Goal: Information Seeking & Learning: Learn about a topic

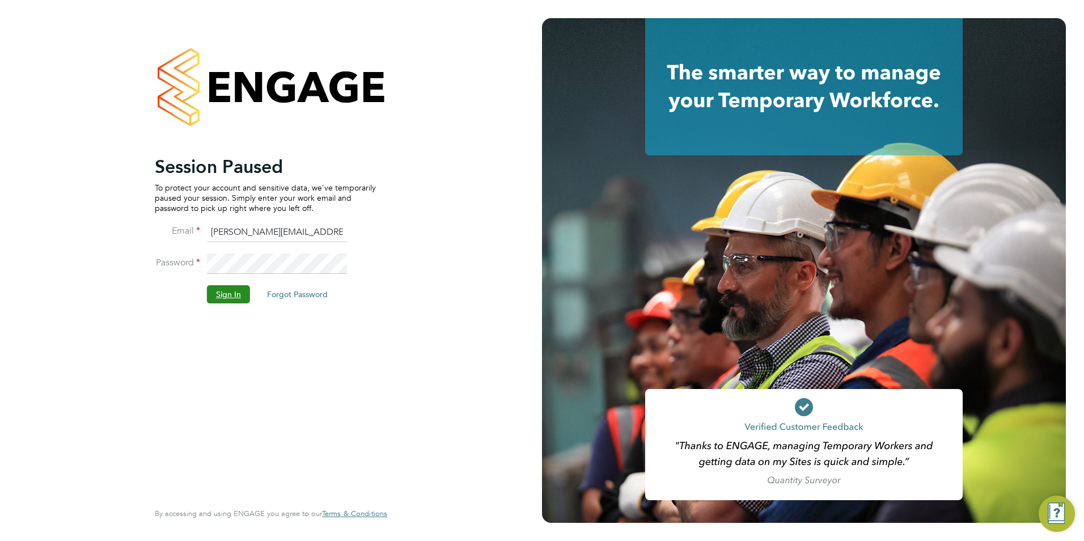
click at [224, 296] on button "Sign In" at bounding box center [228, 294] width 43 height 18
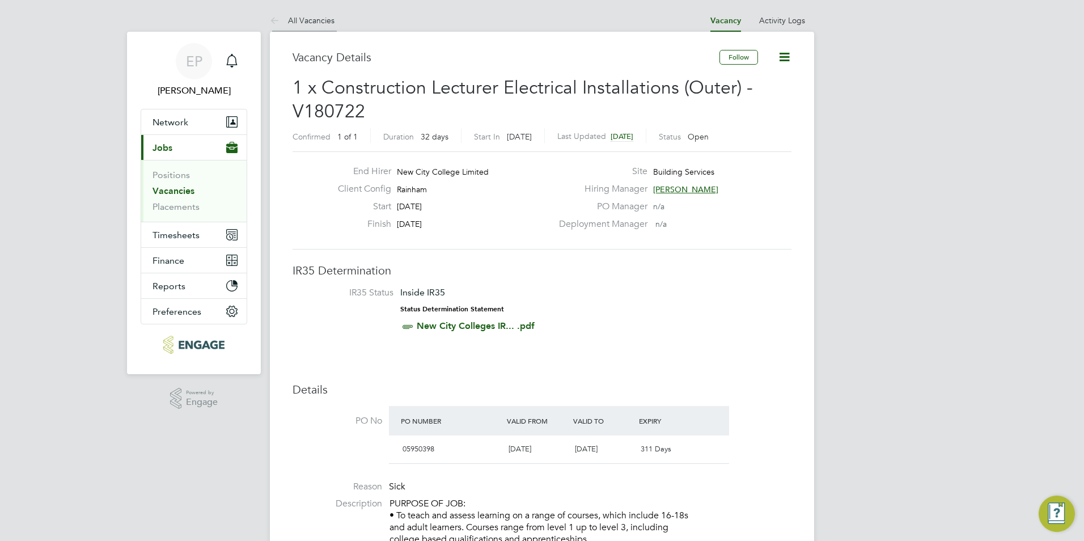
click at [298, 23] on link "All Vacancies" at bounding box center [302, 20] width 65 height 10
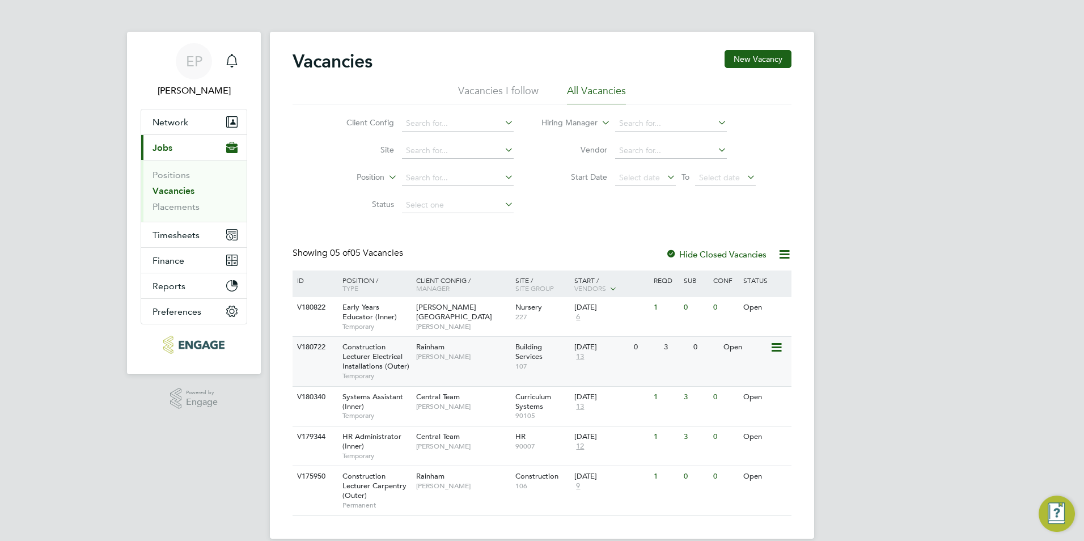
click at [532, 367] on span "107" at bounding box center [542, 366] width 54 height 9
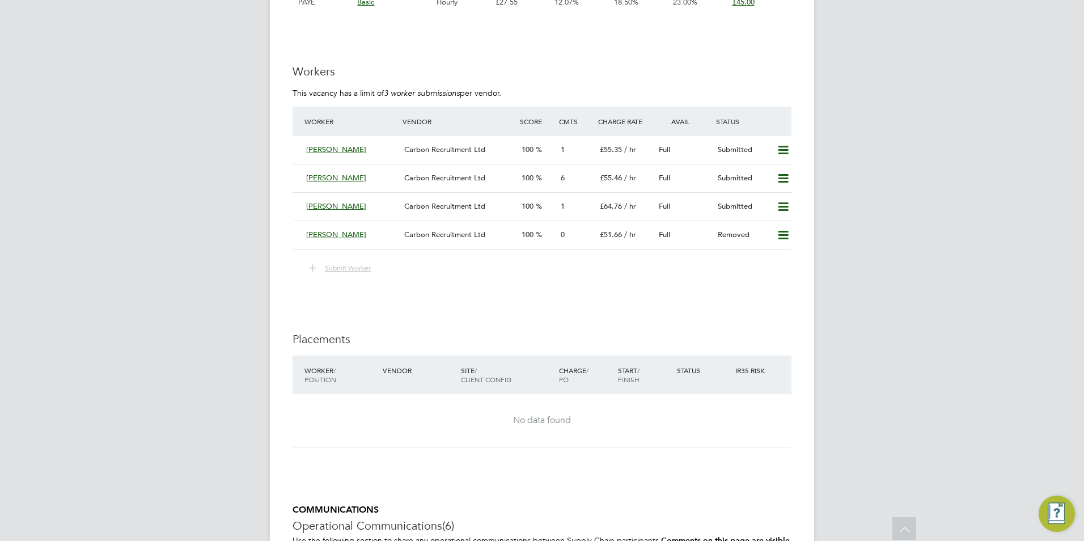
scroll to position [2042, 0]
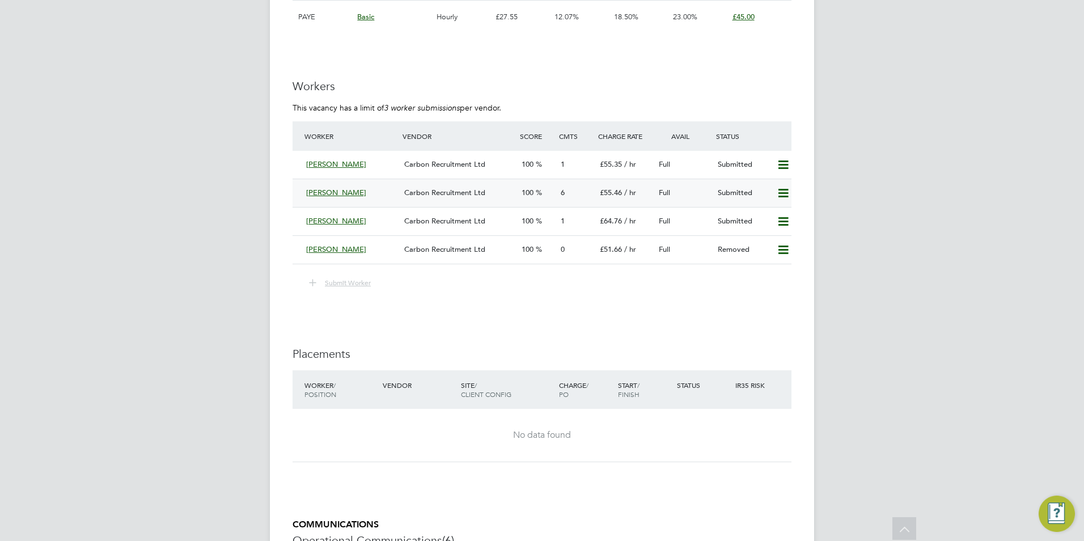
click at [608, 194] on span "£55.46" at bounding box center [611, 193] width 22 height 10
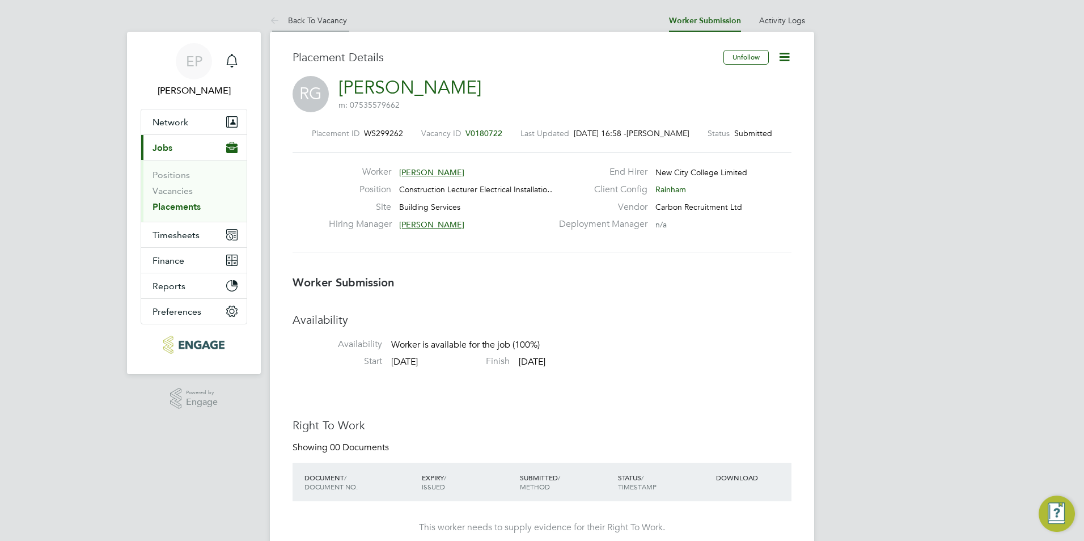
click at [305, 21] on link "Back To Vacancy" at bounding box center [308, 20] width 77 height 10
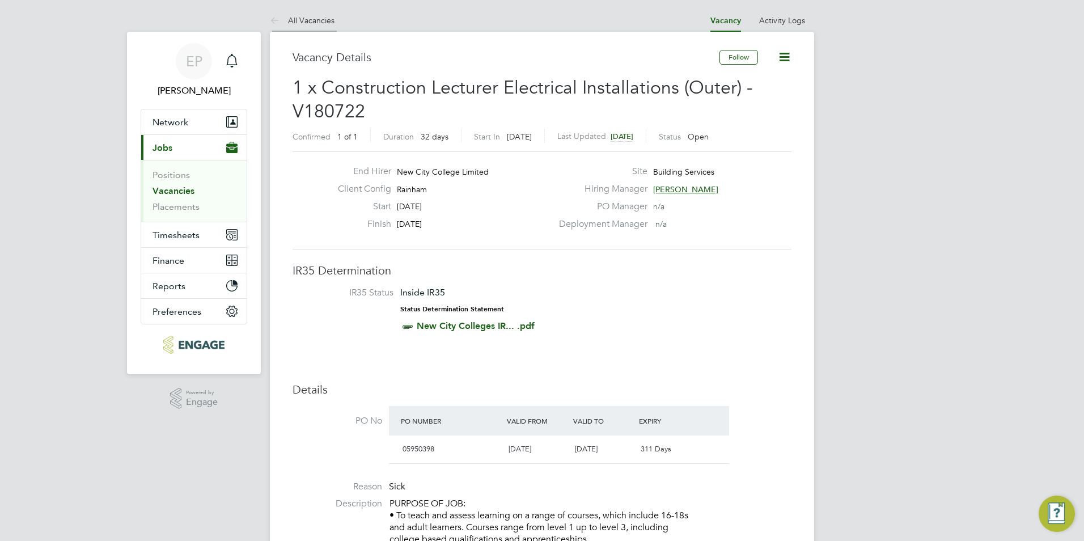
click at [319, 20] on link "All Vacancies" at bounding box center [302, 20] width 65 height 10
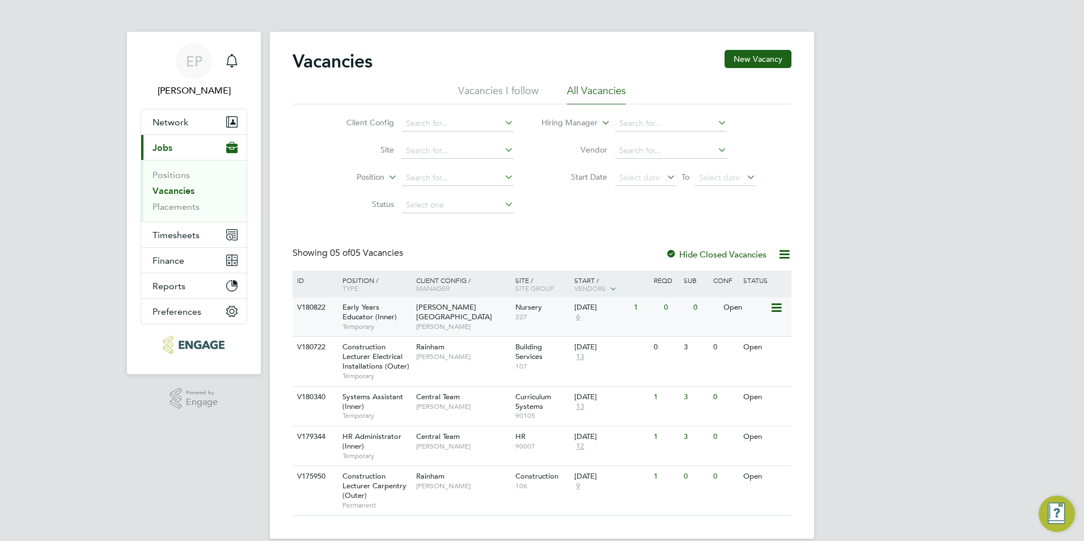
click at [529, 317] on span "227" at bounding box center [542, 316] width 54 height 9
click at [440, 454] on div "Central Team Kirsty Hanmore" at bounding box center [462, 440] width 99 height 29
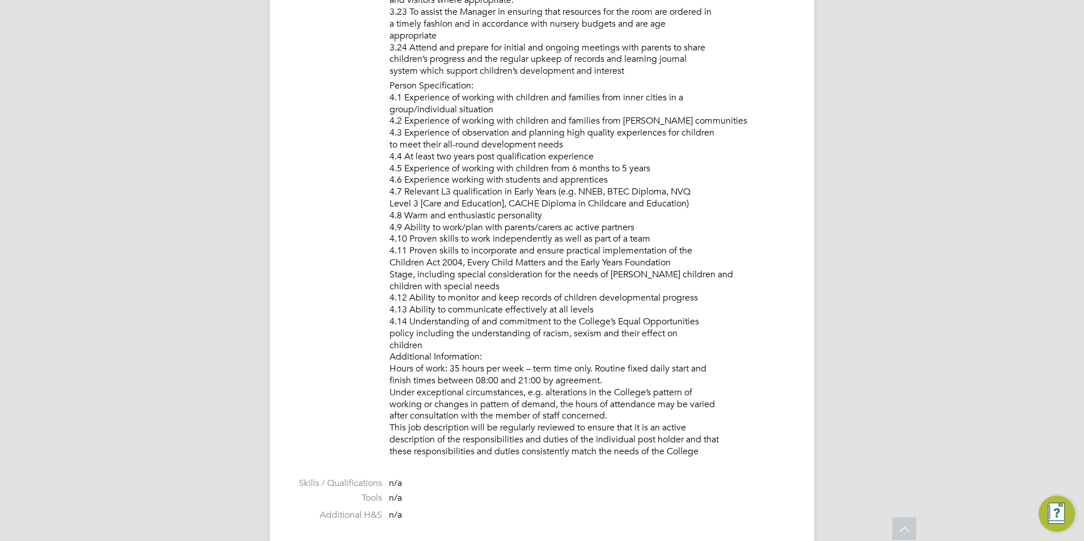
scroll to position [1418, 0]
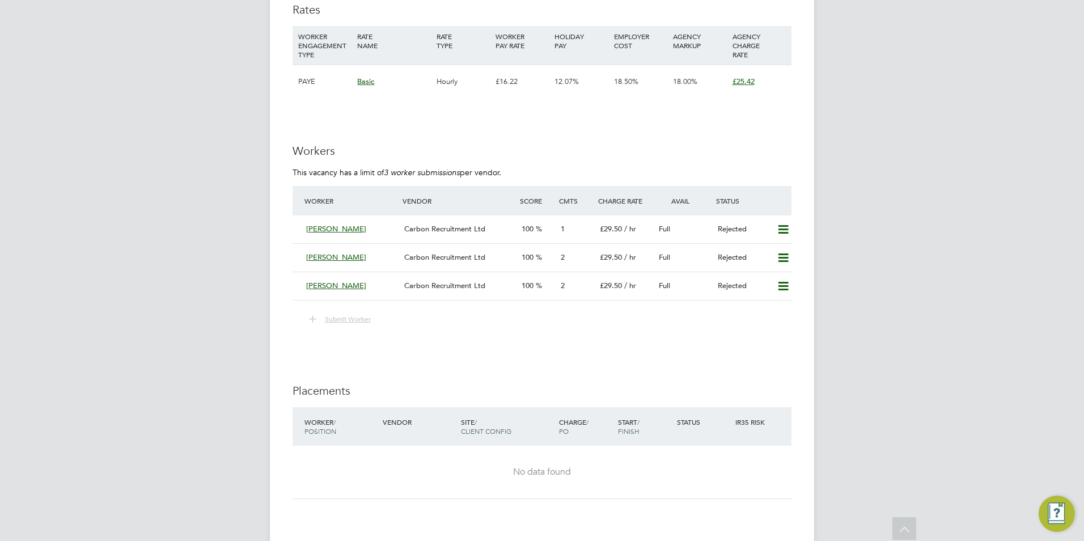
scroll to position [1758, 0]
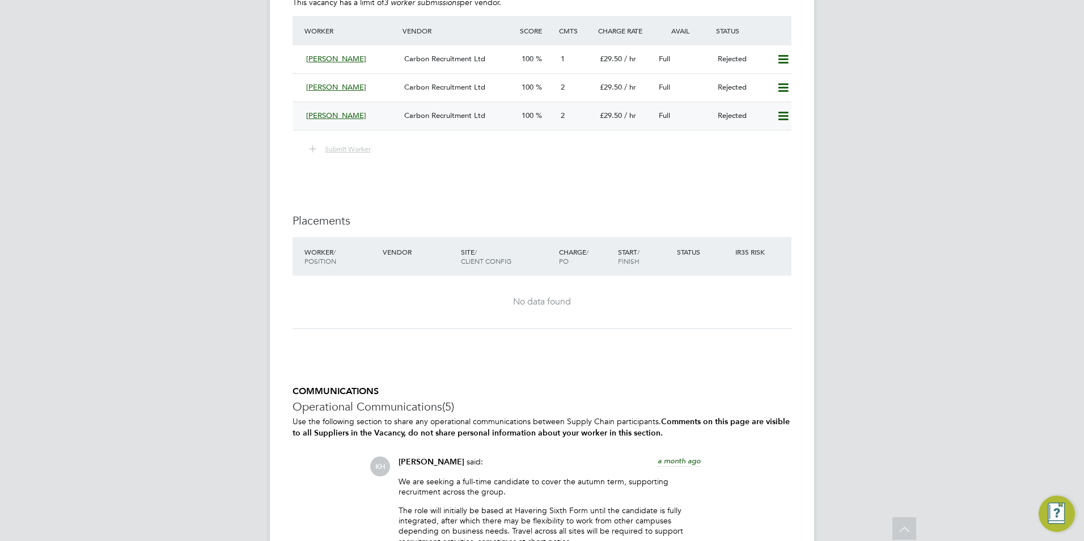
click at [387, 117] on div "[PERSON_NAME]" at bounding box center [351, 116] width 98 height 19
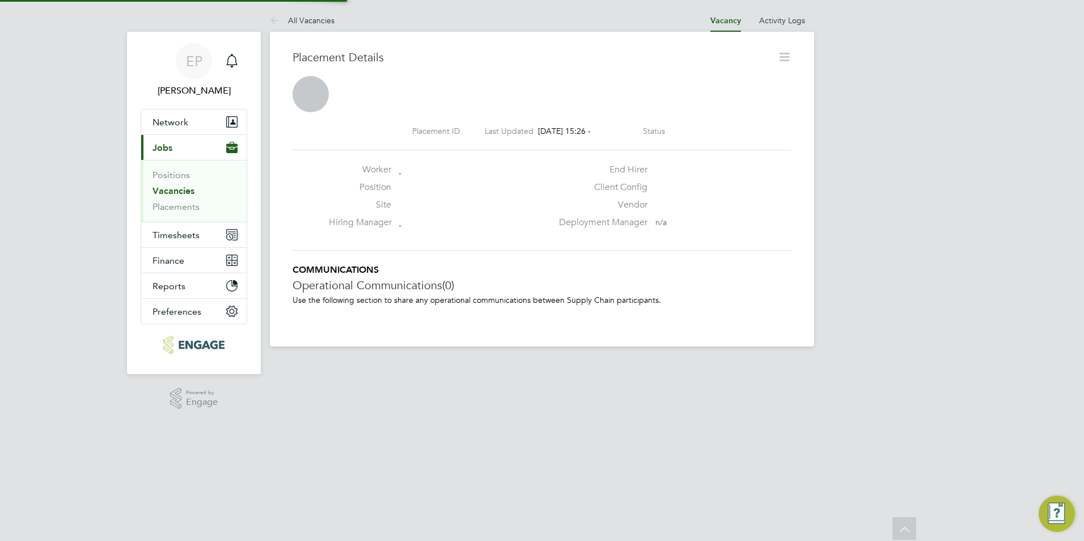
scroll to position [11, 162]
